Goal: Find specific page/section: Find specific page/section

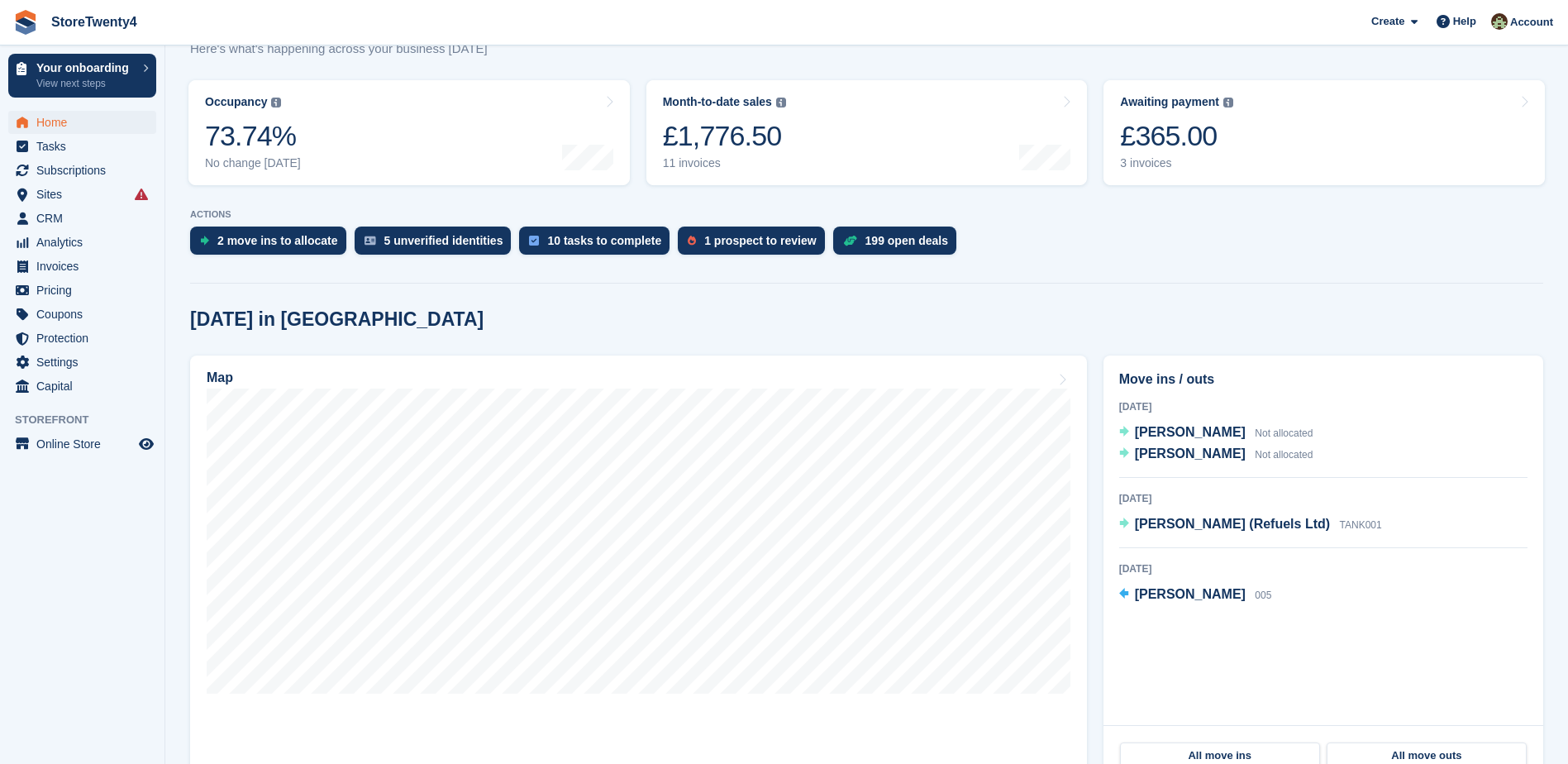
scroll to position [248, 0]
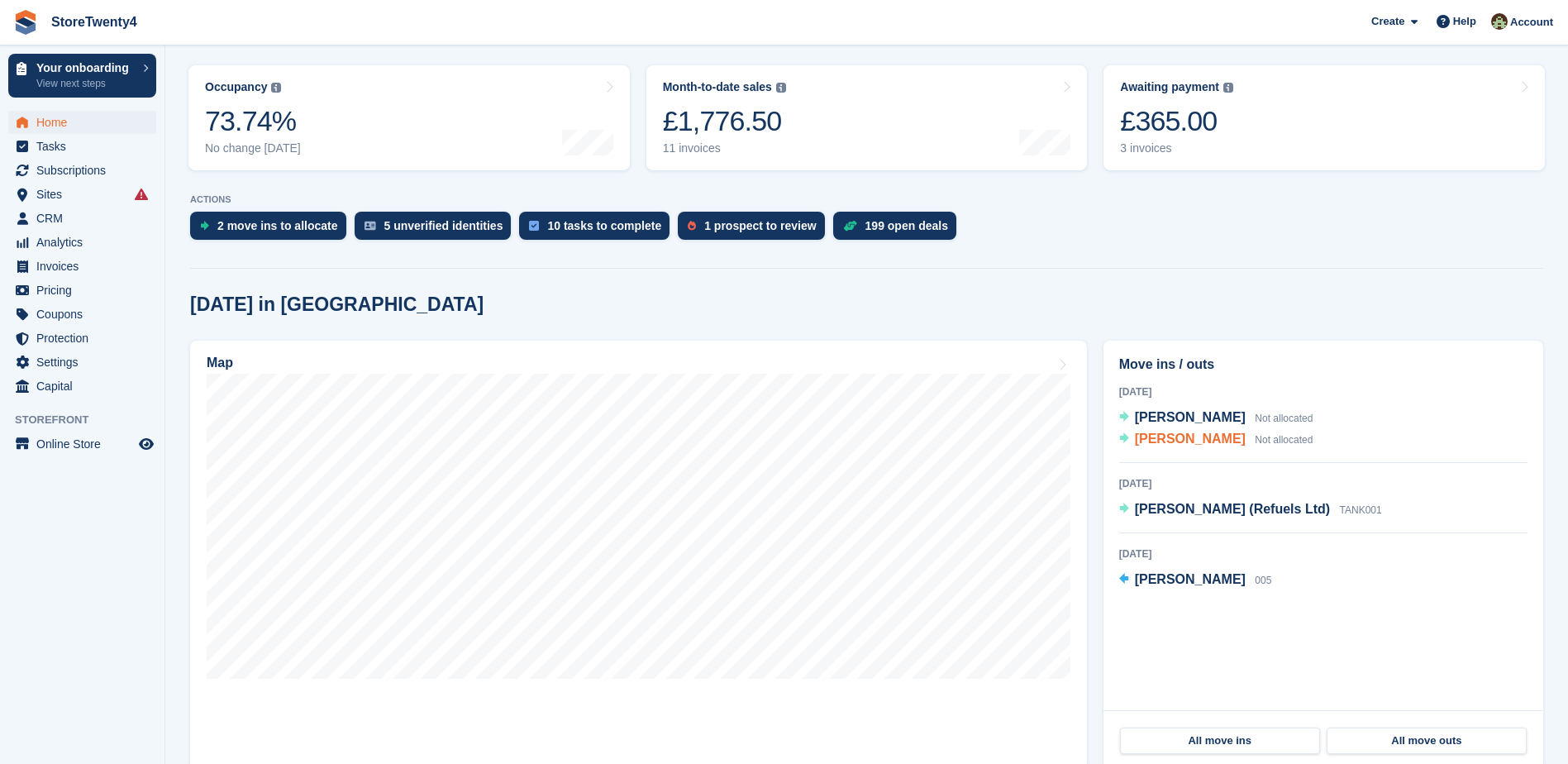
click at [1171, 441] on span "[PERSON_NAME]" at bounding box center [1190, 438] width 111 height 14
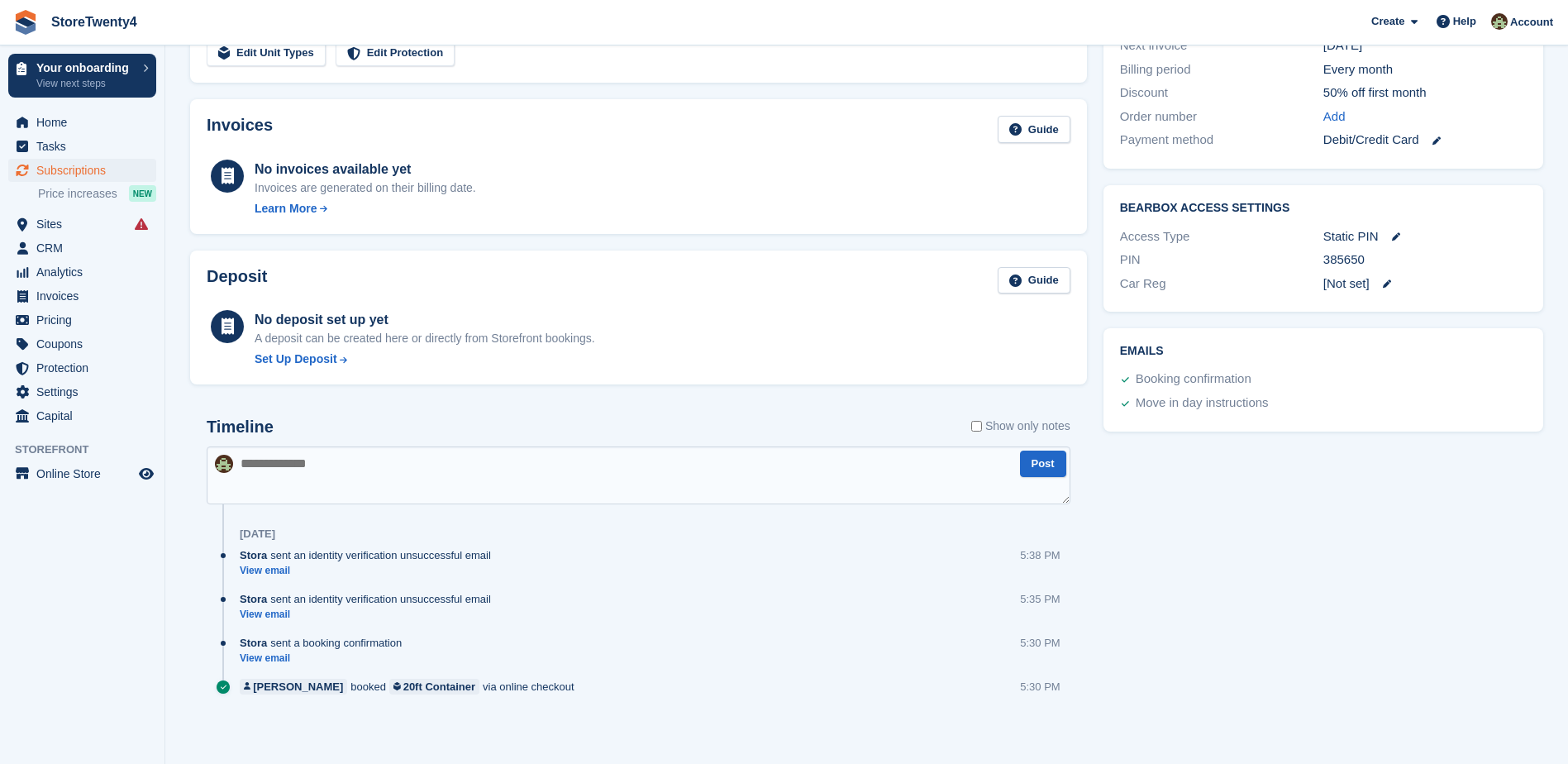
scroll to position [447, 0]
click at [278, 568] on link "View email" at bounding box center [370, 569] width 260 height 14
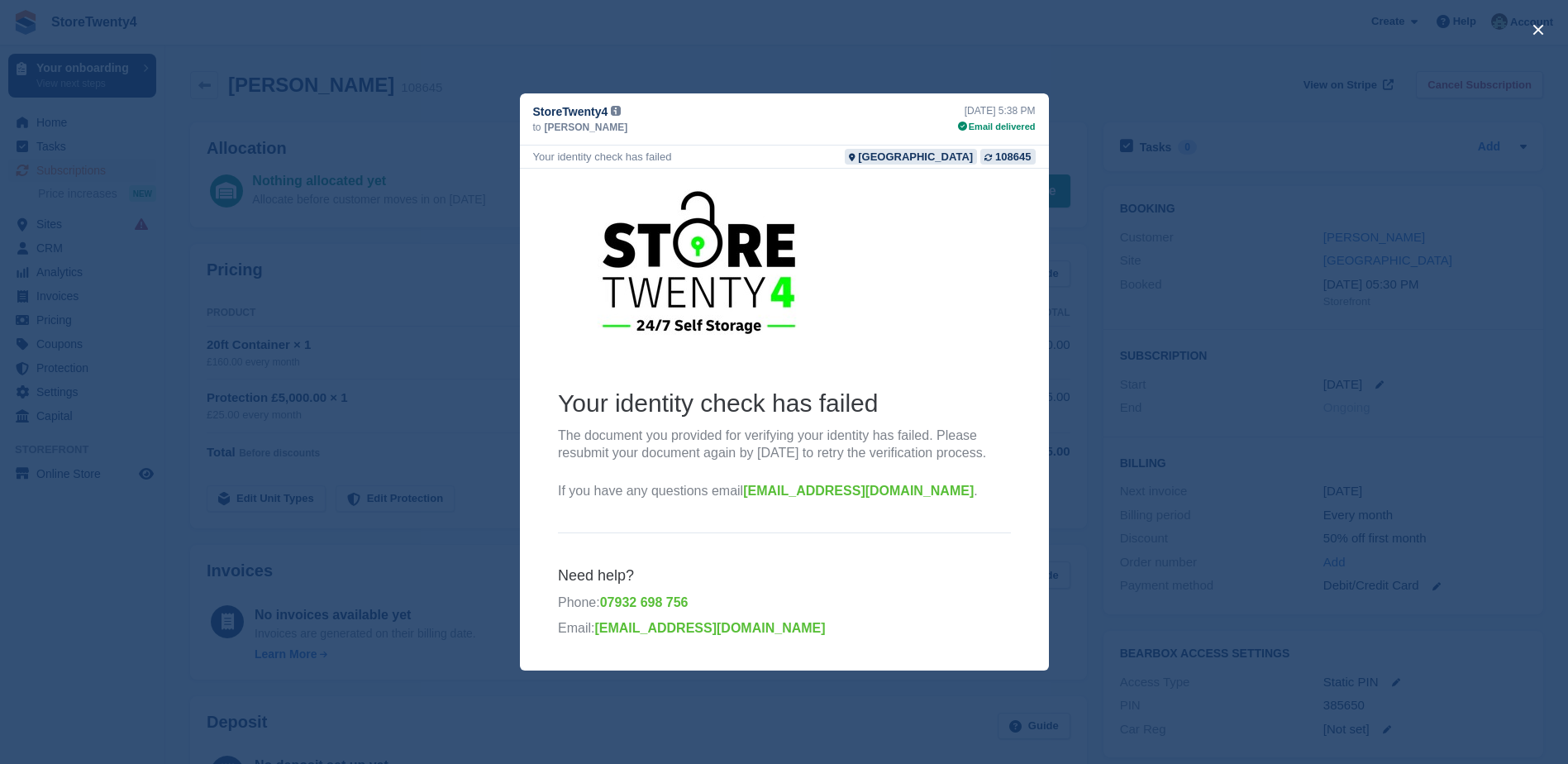
scroll to position [0, 0]
click at [1104, 205] on div "close" at bounding box center [784, 382] width 1568 height 764
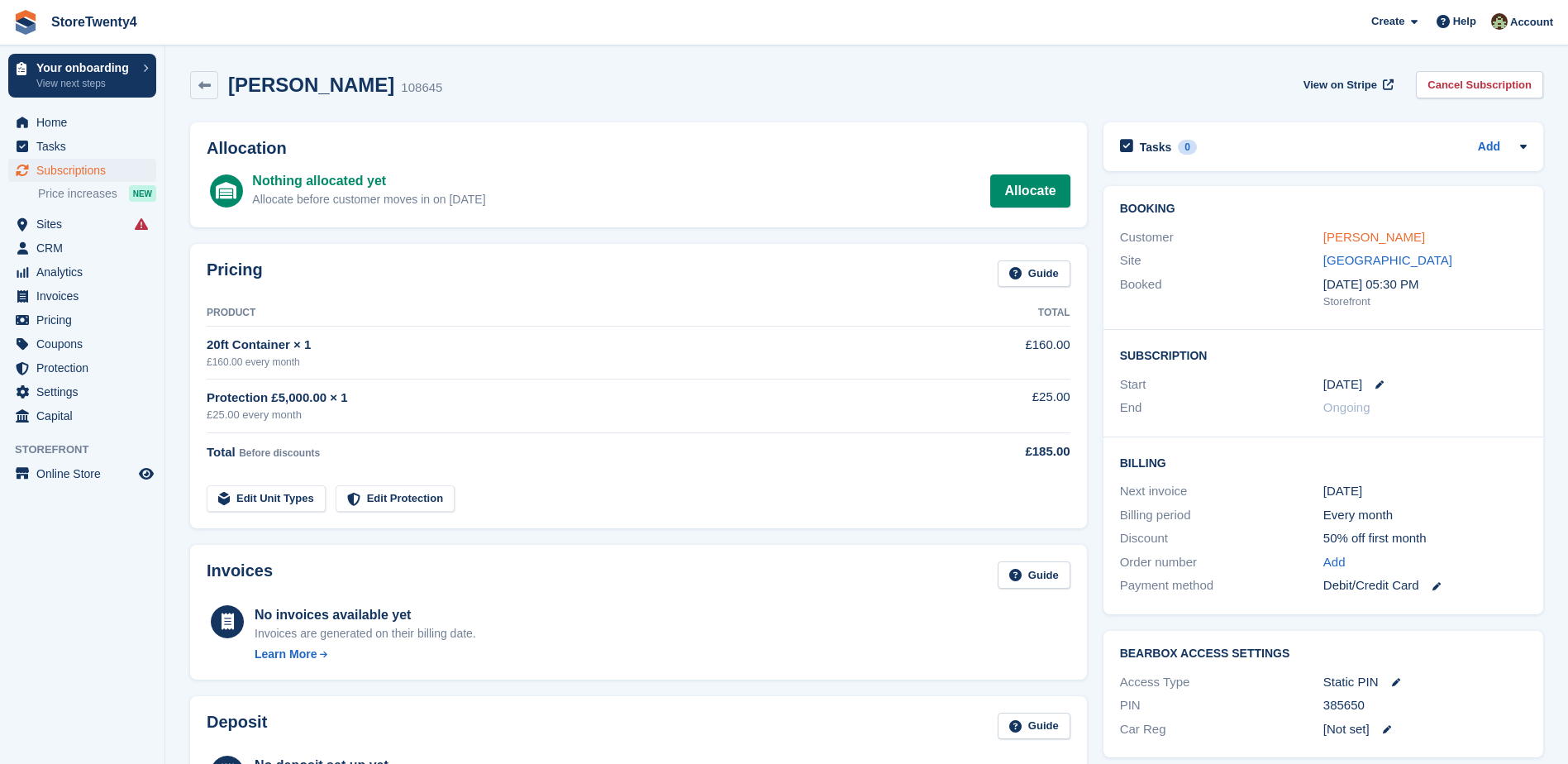
click at [1370, 234] on link "[PERSON_NAME]" at bounding box center [1374, 236] width 101 height 14
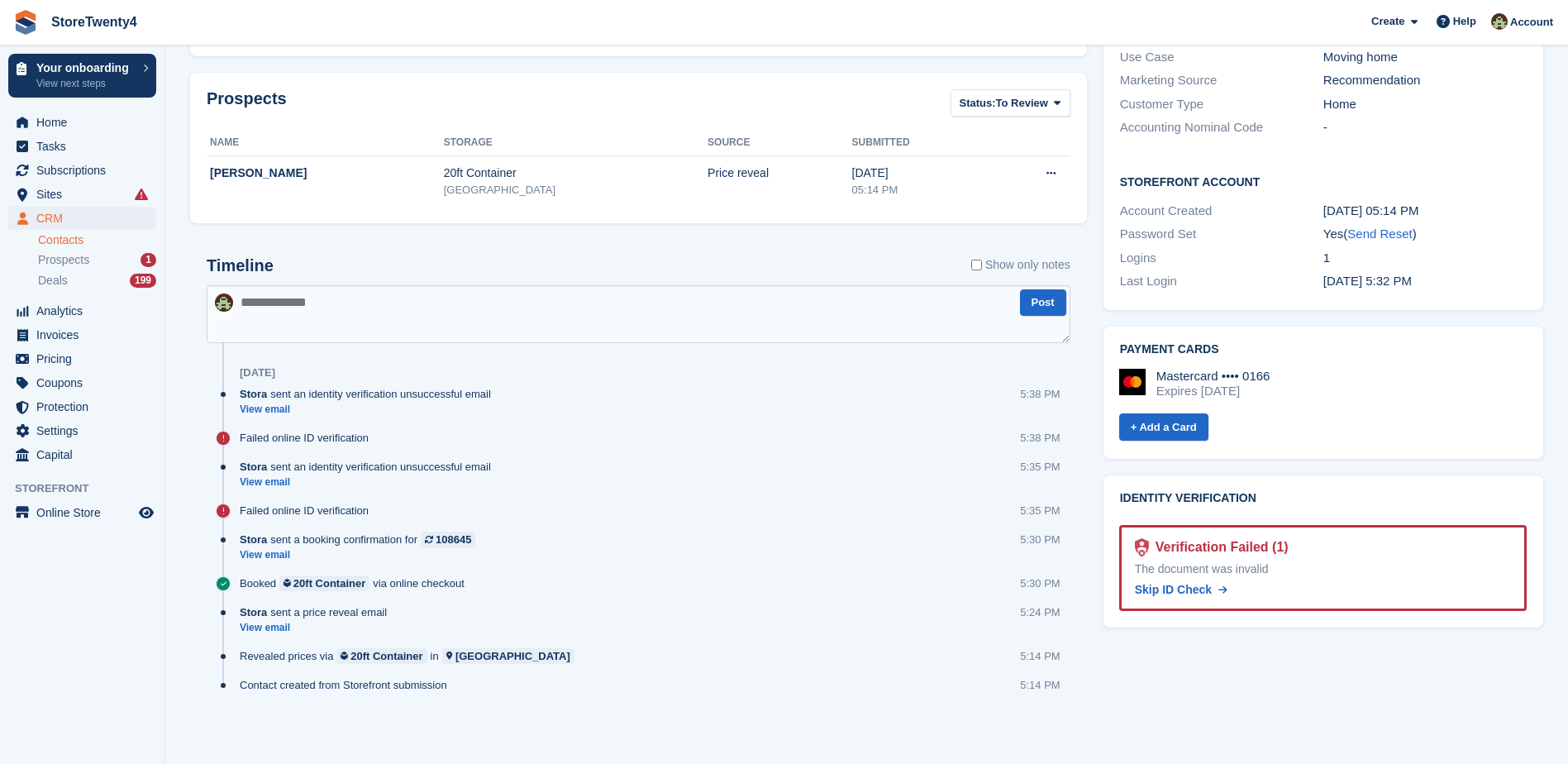
scroll to position [549, 0]
